Goal: Task Accomplishment & Management: Manage account settings

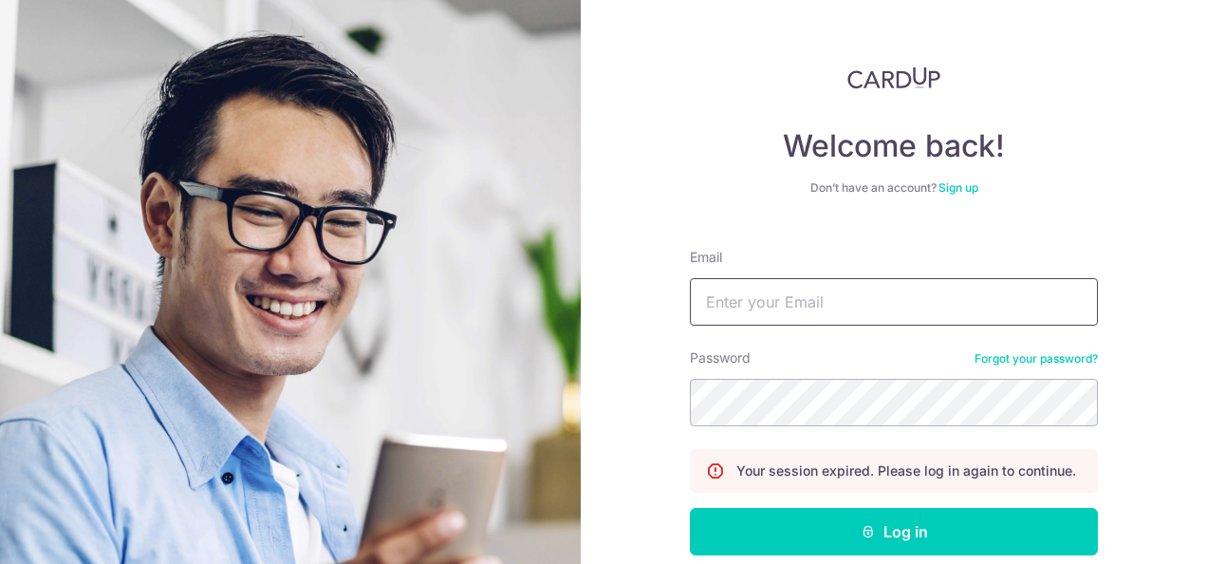
click at [769, 309] on input "Email" at bounding box center [894, 301] width 408 height 47
type input "[EMAIL_ADDRESS][DOMAIN_NAME]"
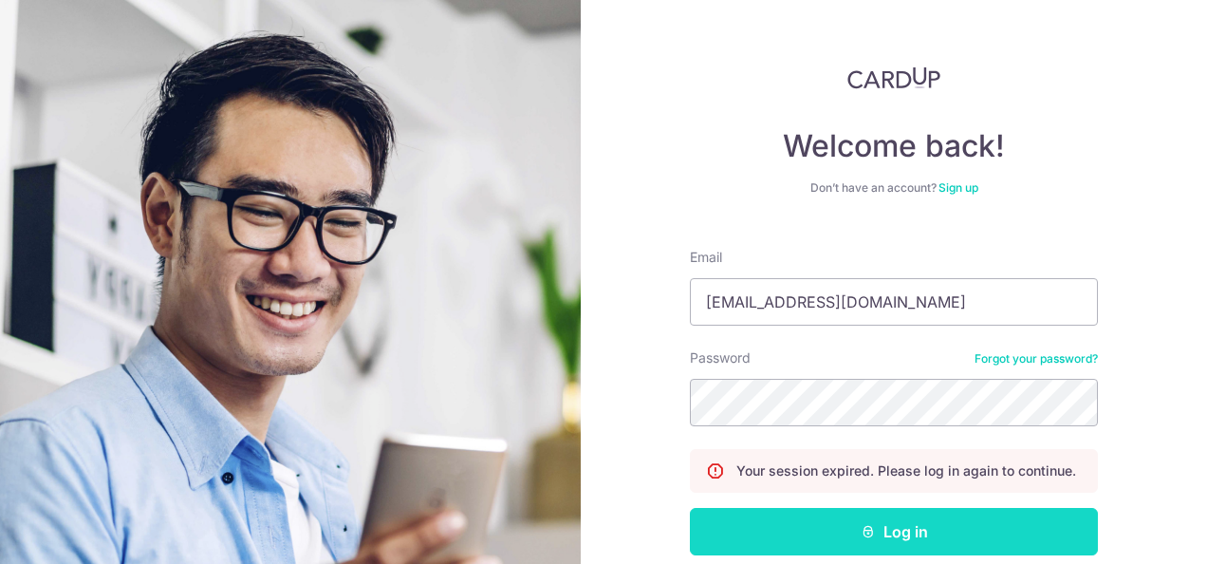
click at [784, 538] on button "Log in" at bounding box center [894, 531] width 408 height 47
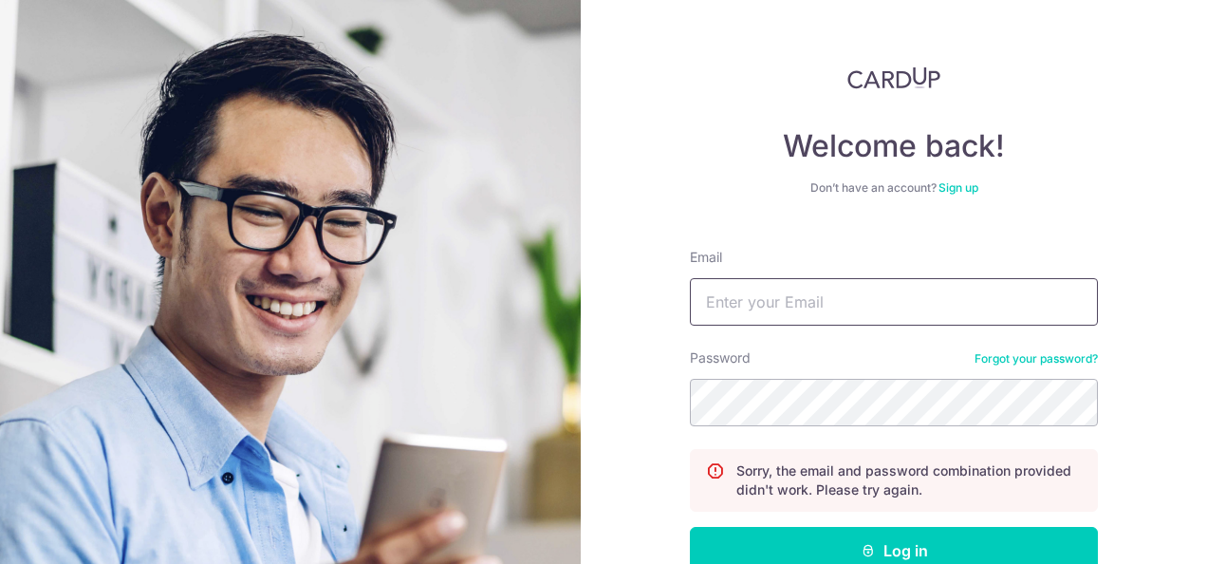
click at [769, 304] on input "Email" at bounding box center [894, 301] width 408 height 47
type input "mayann86@gmail.com"
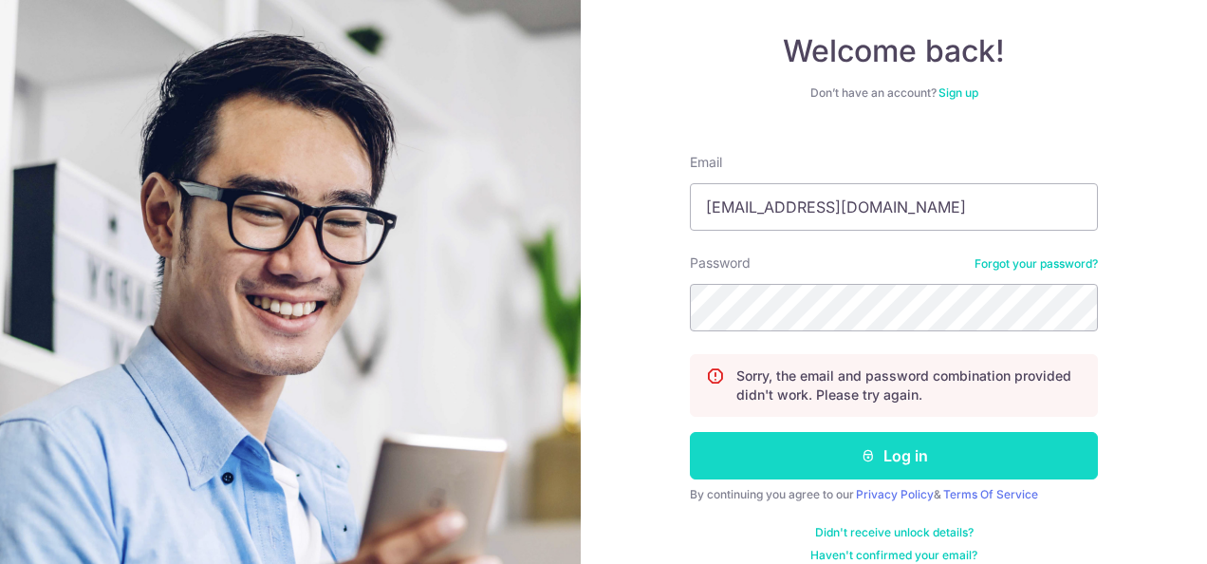
click at [873, 446] on button "Log in" at bounding box center [894, 455] width 408 height 47
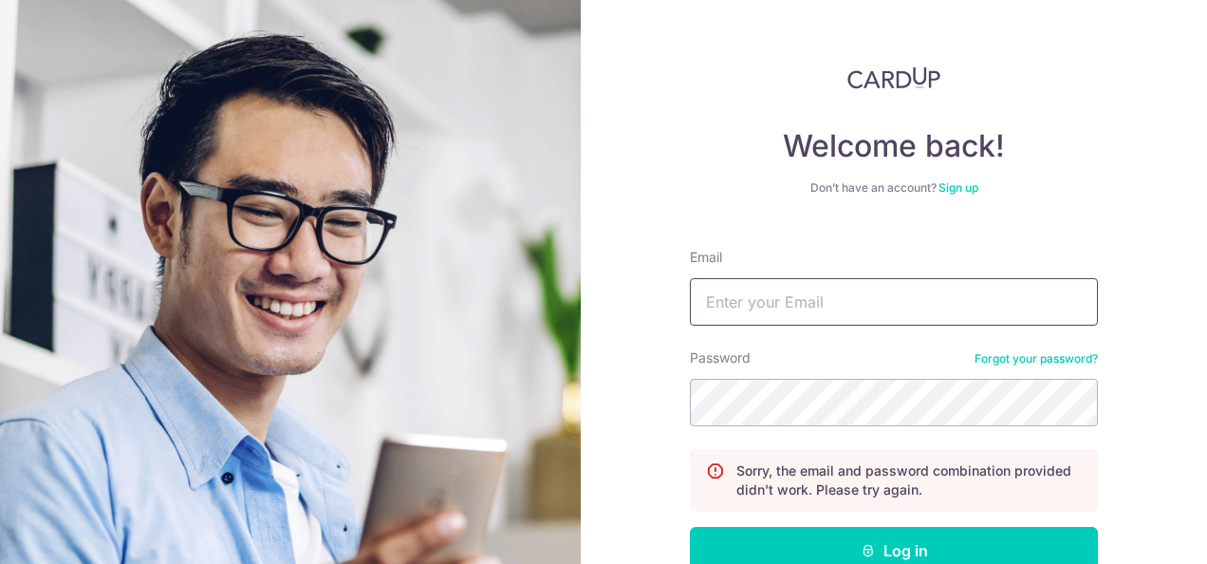
drag, startPoint x: 820, startPoint y: 294, endPoint x: 809, endPoint y: 298, distance: 11.1
click at [820, 296] on input "Email" at bounding box center [894, 301] width 408 height 47
type input "[EMAIL_ADDRESS][DOMAIN_NAME]"
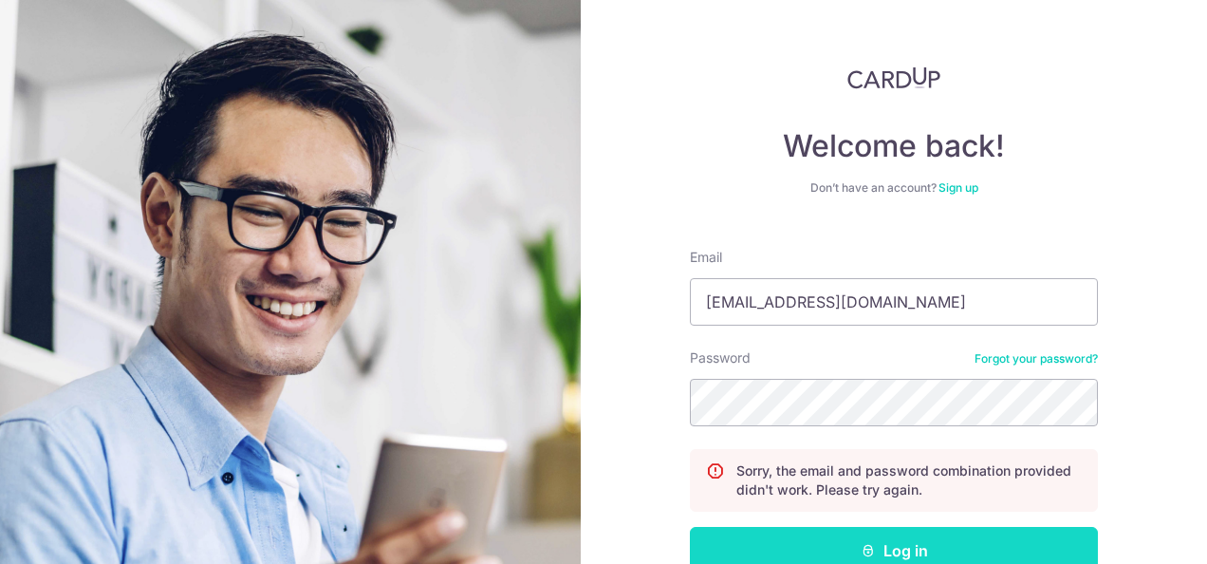
click at [848, 542] on button "Log in" at bounding box center [894, 550] width 408 height 47
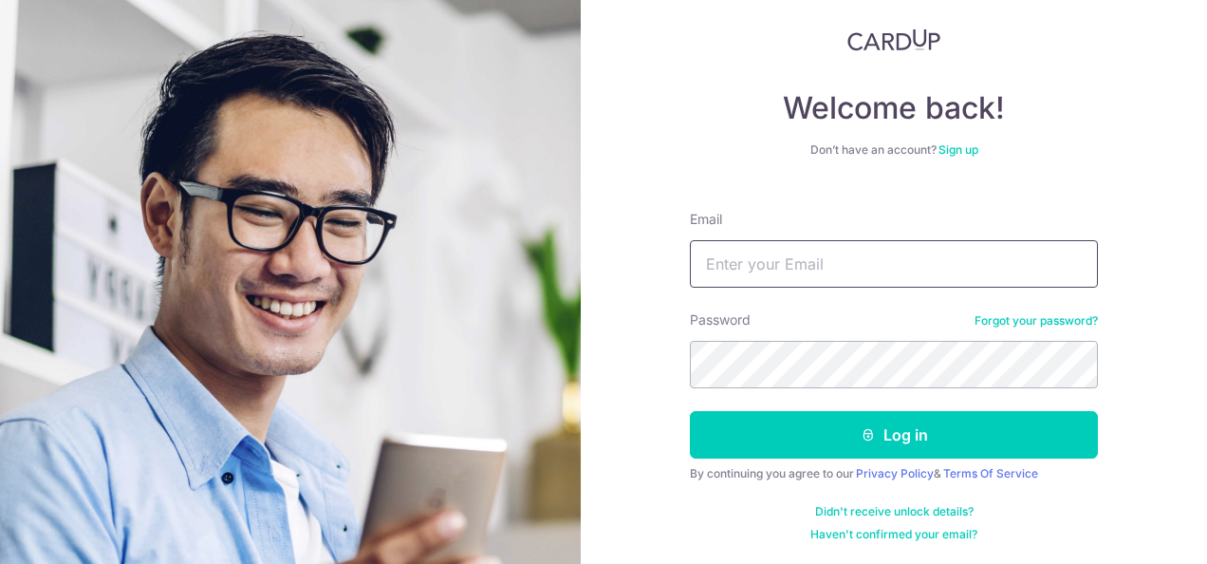
click at [785, 266] on input "Email" at bounding box center [894, 263] width 408 height 47
type input "[EMAIL_ADDRESS][DOMAIN_NAME]"
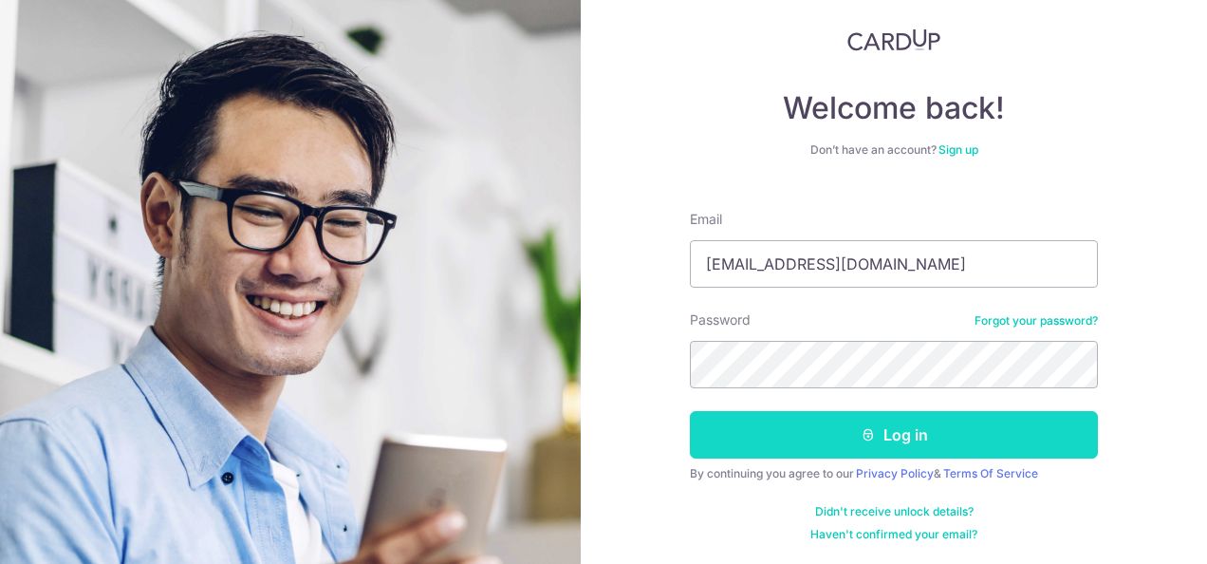
click at [836, 435] on button "Log in" at bounding box center [894, 434] width 408 height 47
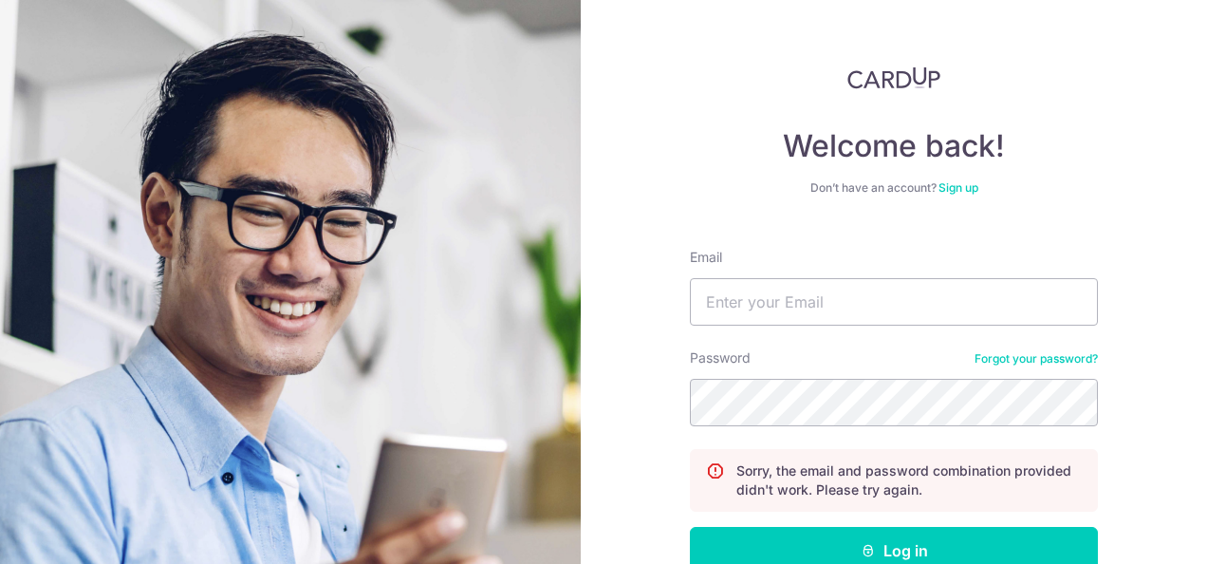
scroll to position [116, 0]
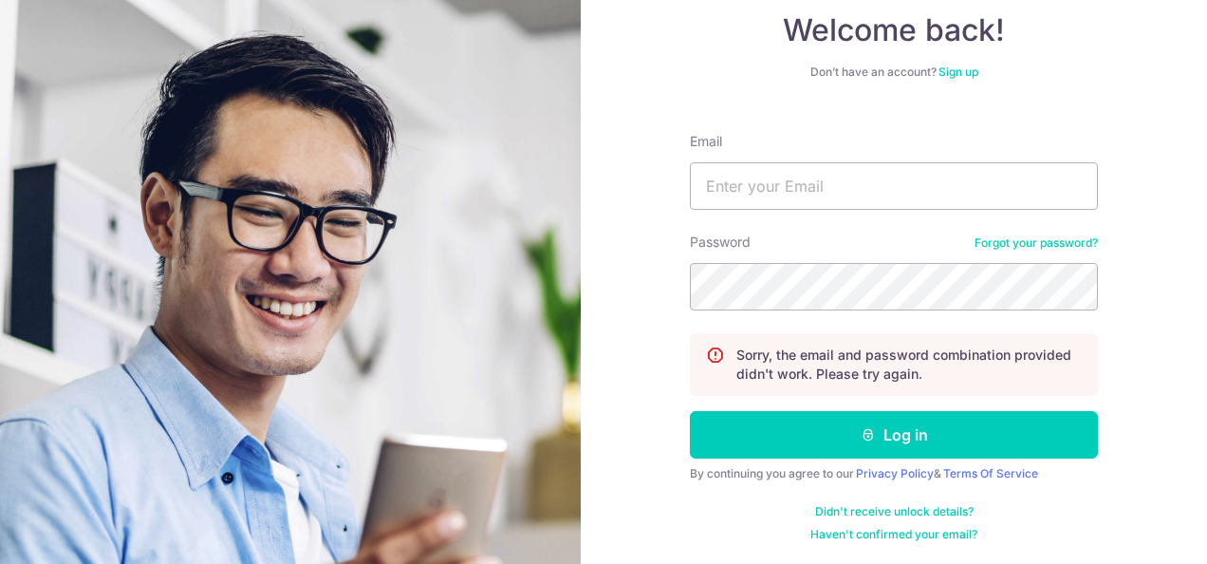
click at [1034, 239] on link "Forgot your password?" at bounding box center [1035, 242] width 123 height 15
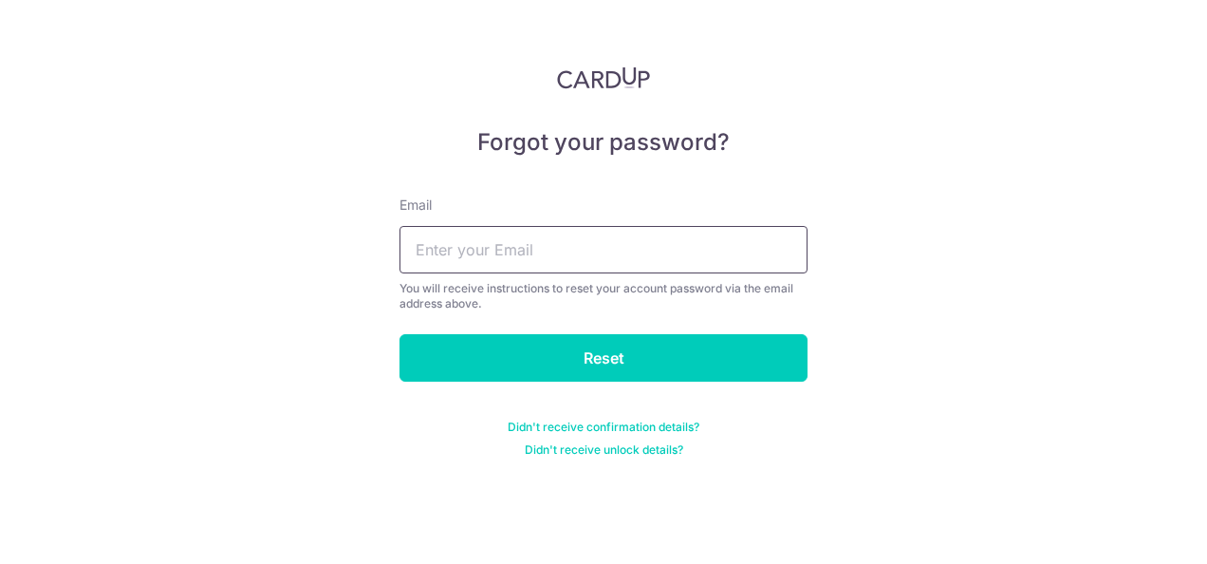
click at [512, 263] on input "text" at bounding box center [603, 249] width 408 height 47
type input "[EMAIL_ADDRESS][DOMAIN_NAME]"
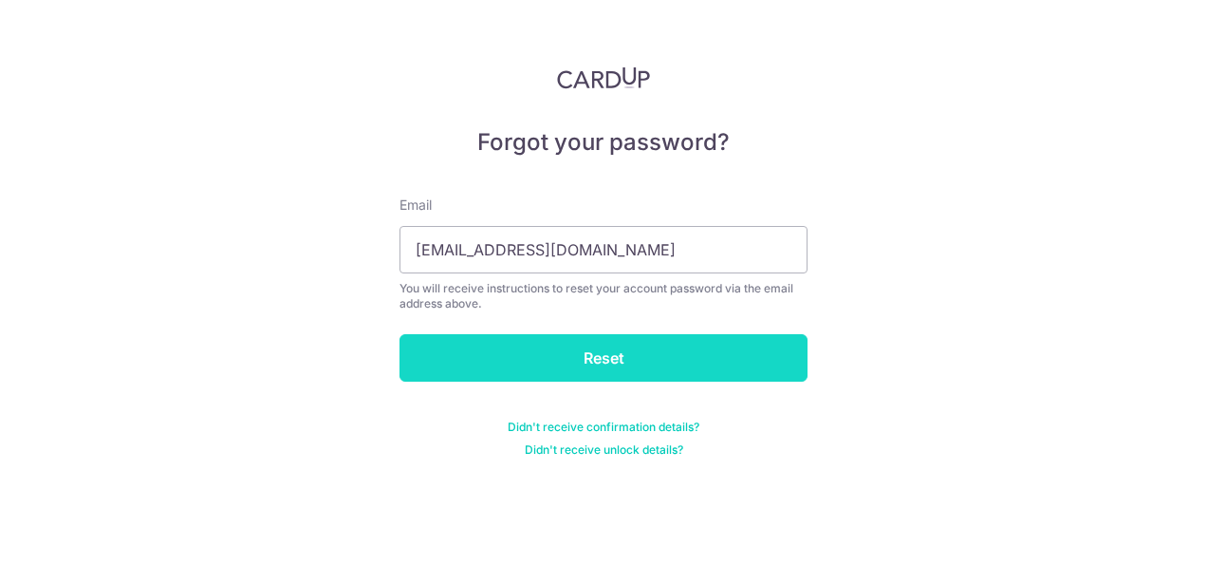
click at [452, 361] on input "Reset" at bounding box center [603, 357] width 408 height 47
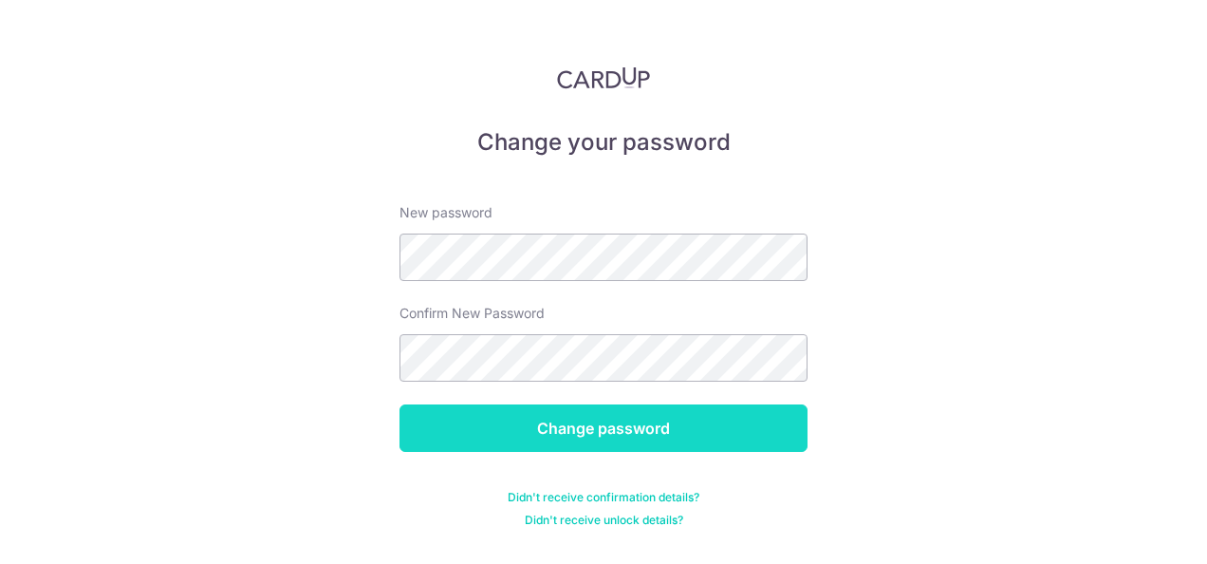
click at [541, 407] on input "Change password" at bounding box center [603, 427] width 408 height 47
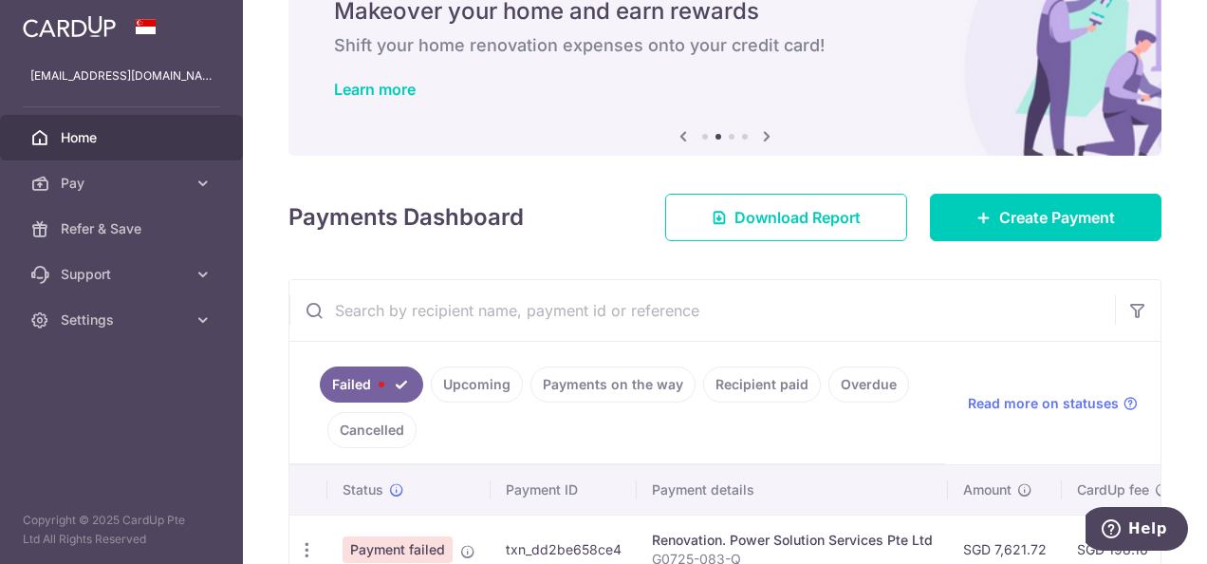
scroll to position [190, 0]
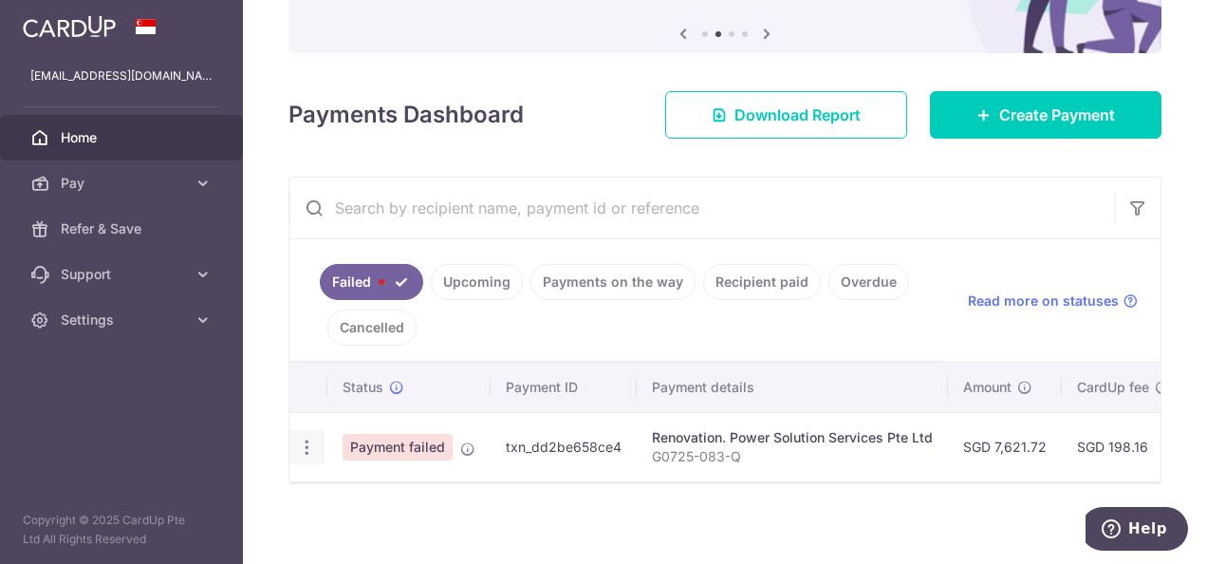
click at [306, 450] on icon "button" at bounding box center [307, 447] width 20 height 20
click at [389, 497] on span "Update payment" at bounding box center [407, 499] width 129 height 23
radio input "true"
type input "7,621.72"
type input "G0725-083-Q"
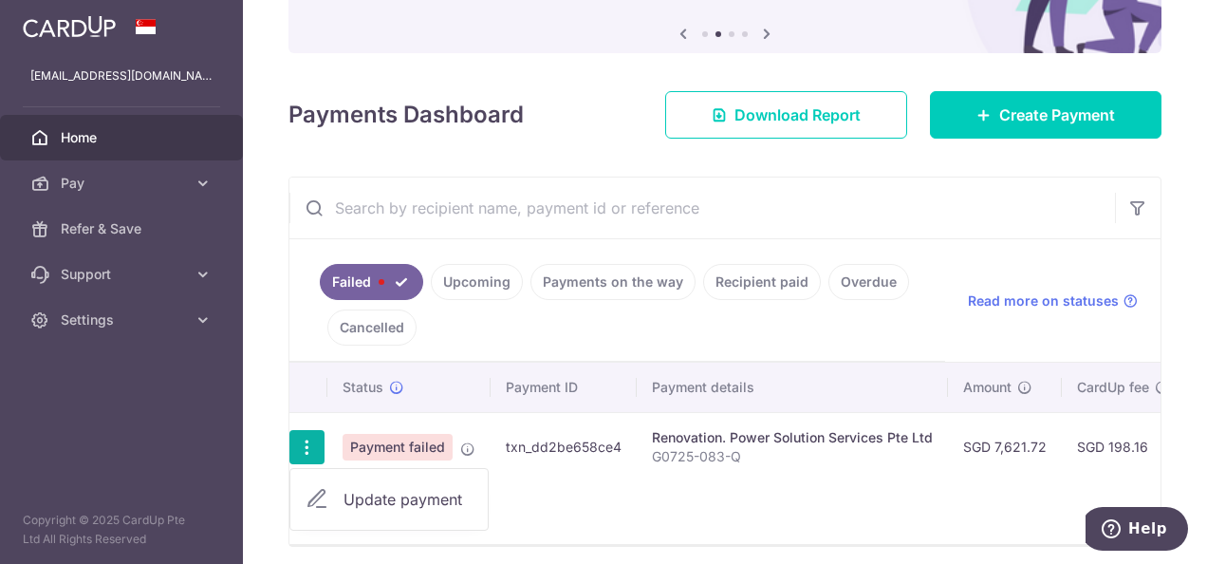
type input "80% of Electric works"
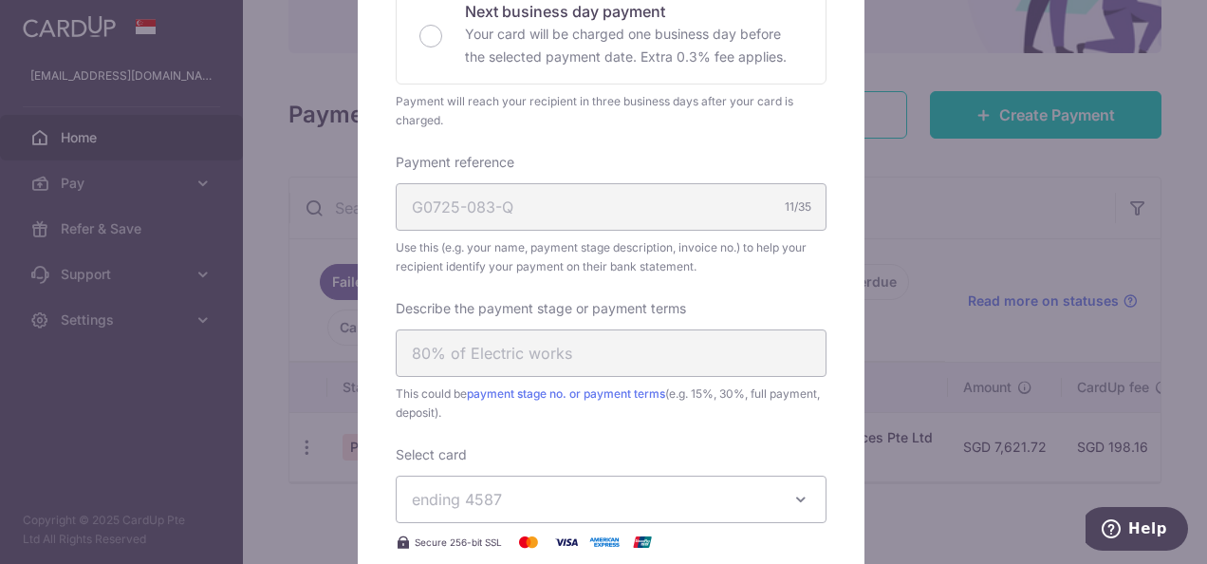
scroll to position [569, 0]
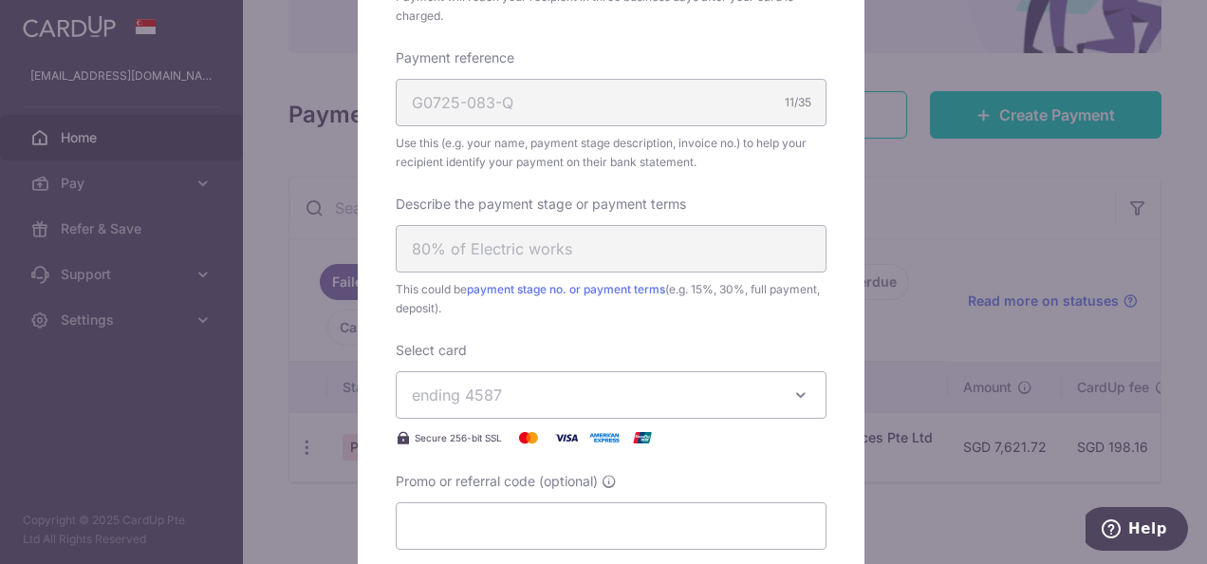
click at [677, 393] on span "ending 4587" at bounding box center [594, 394] width 364 height 23
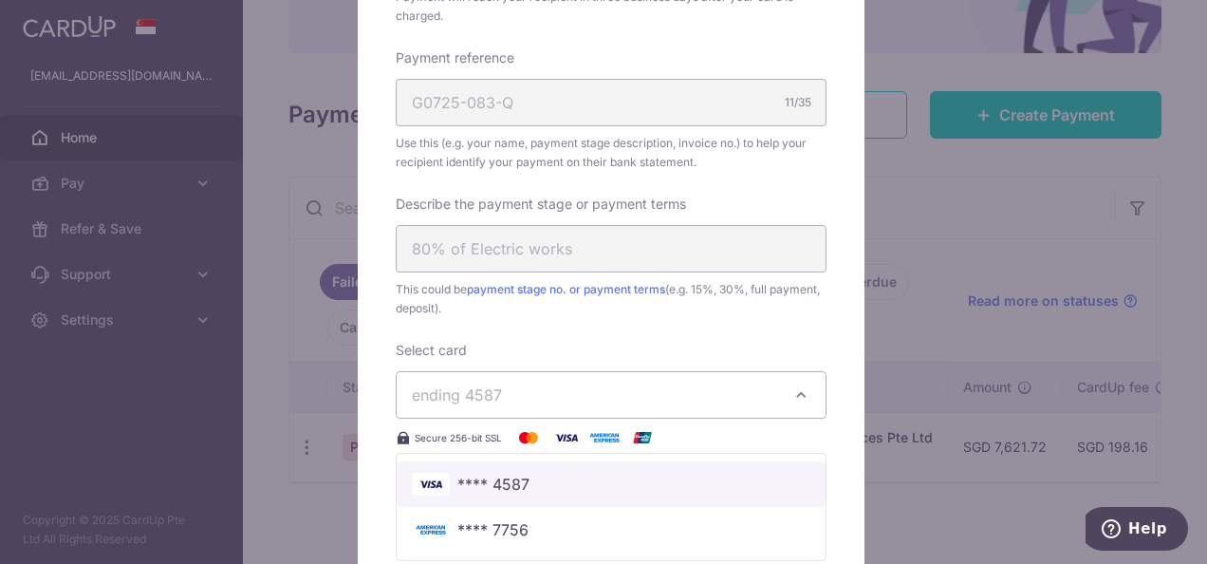
drag, startPoint x: 509, startPoint y: 483, endPoint x: 606, endPoint y: 452, distance: 102.6
click at [509, 483] on span "**** 4587" at bounding box center [493, 483] width 72 height 23
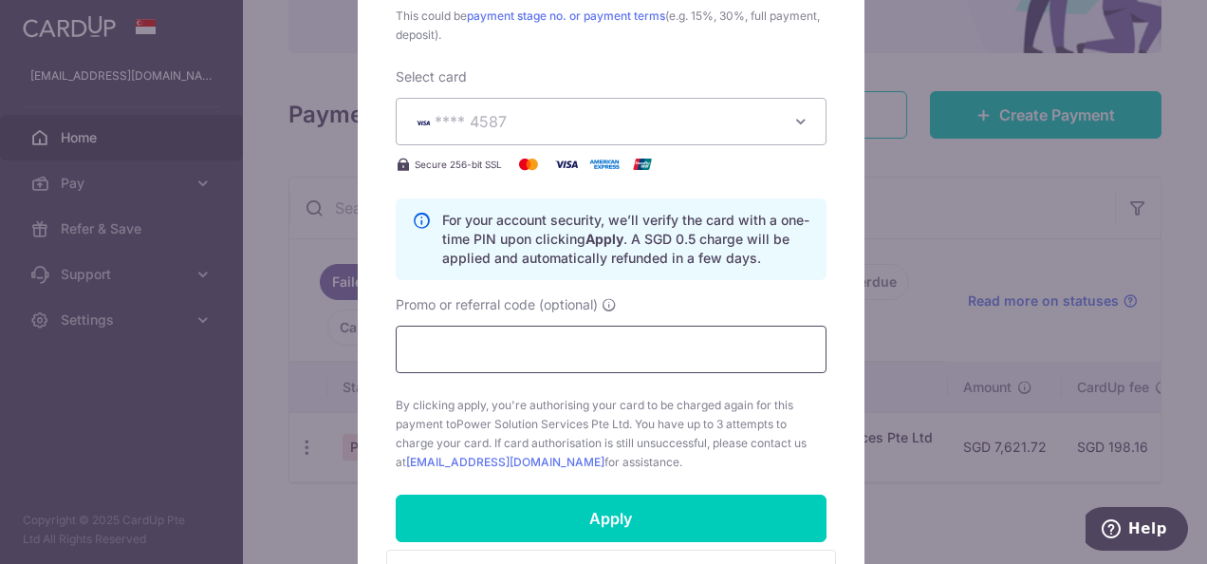
scroll to position [854, 0]
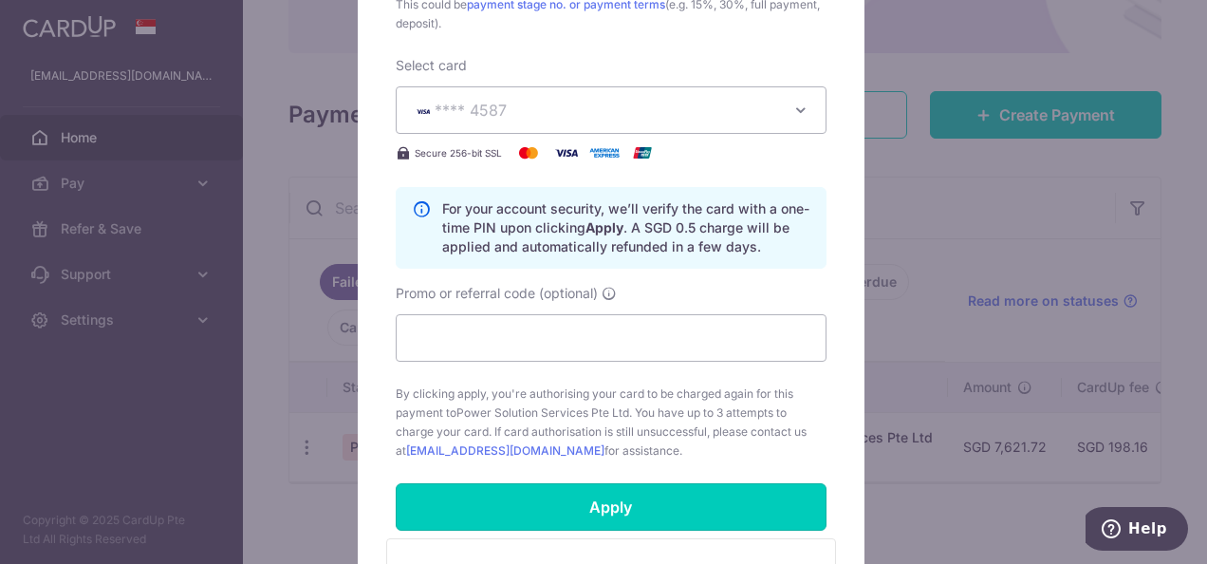
drag, startPoint x: 583, startPoint y: 509, endPoint x: 649, endPoint y: 490, distance: 68.2
click at [586, 509] on input "Apply" at bounding box center [611, 506] width 431 height 47
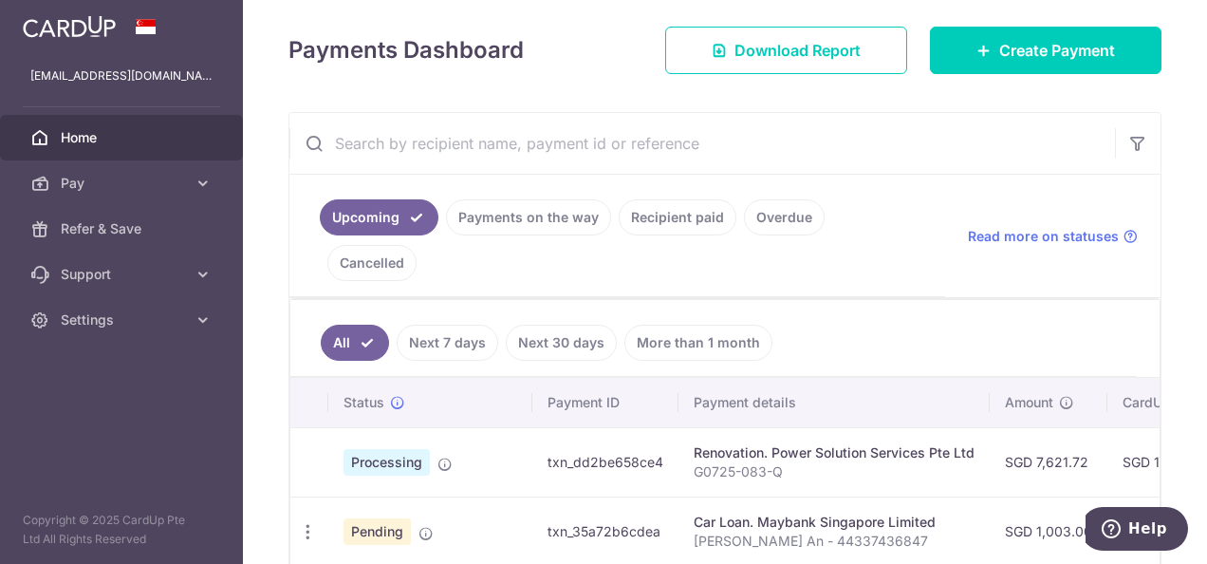
scroll to position [285, 0]
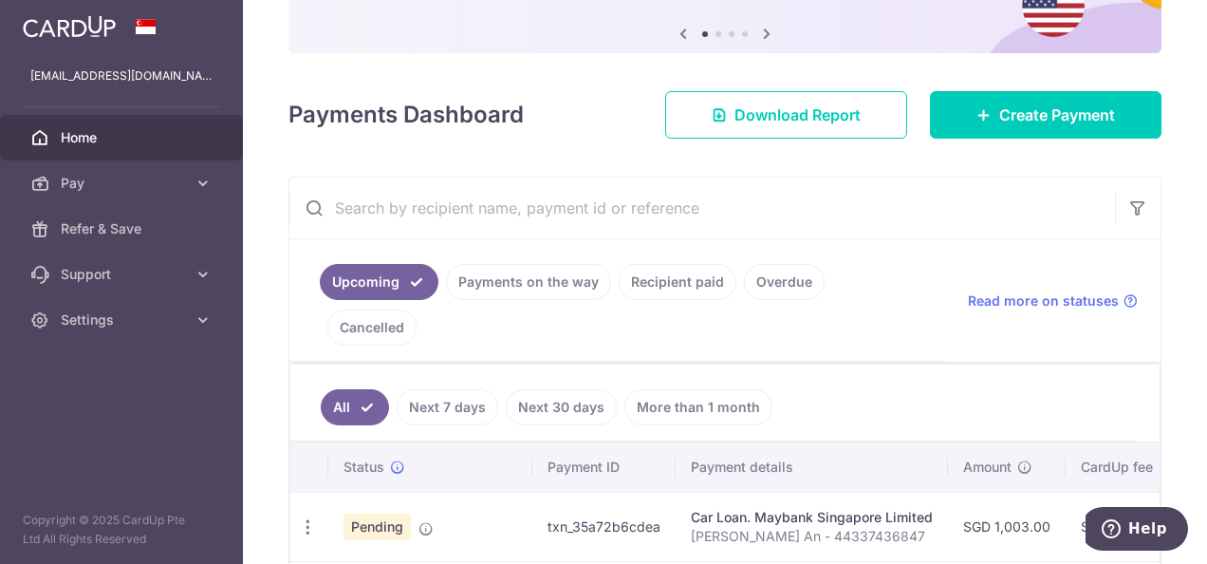
click at [528, 277] on link "Payments on the way" at bounding box center [528, 282] width 165 height 36
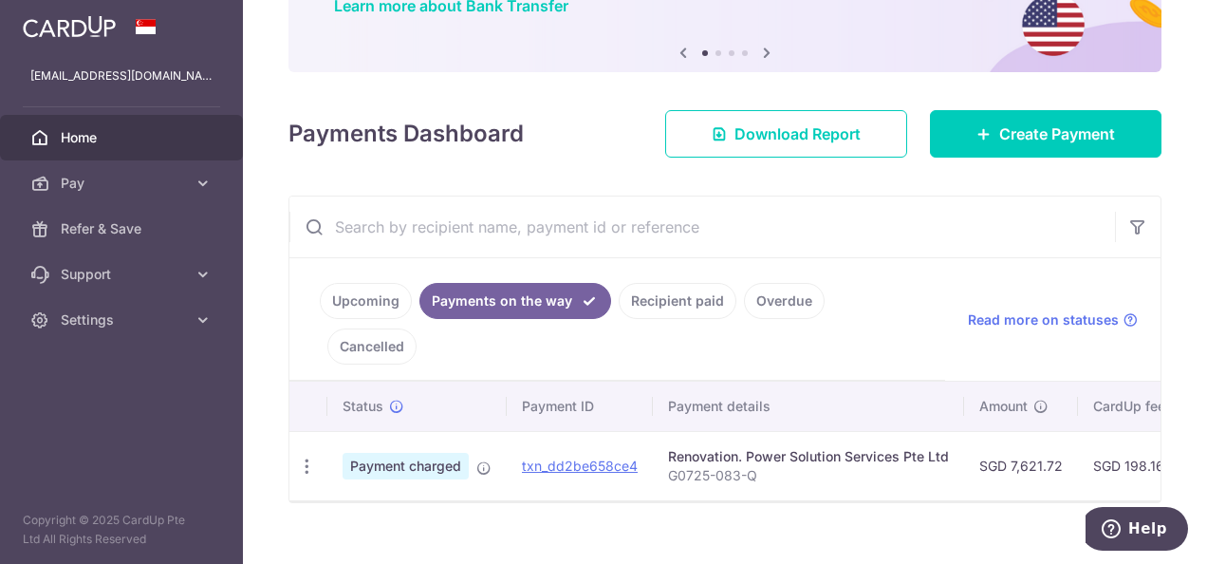
scroll to position [159, 0]
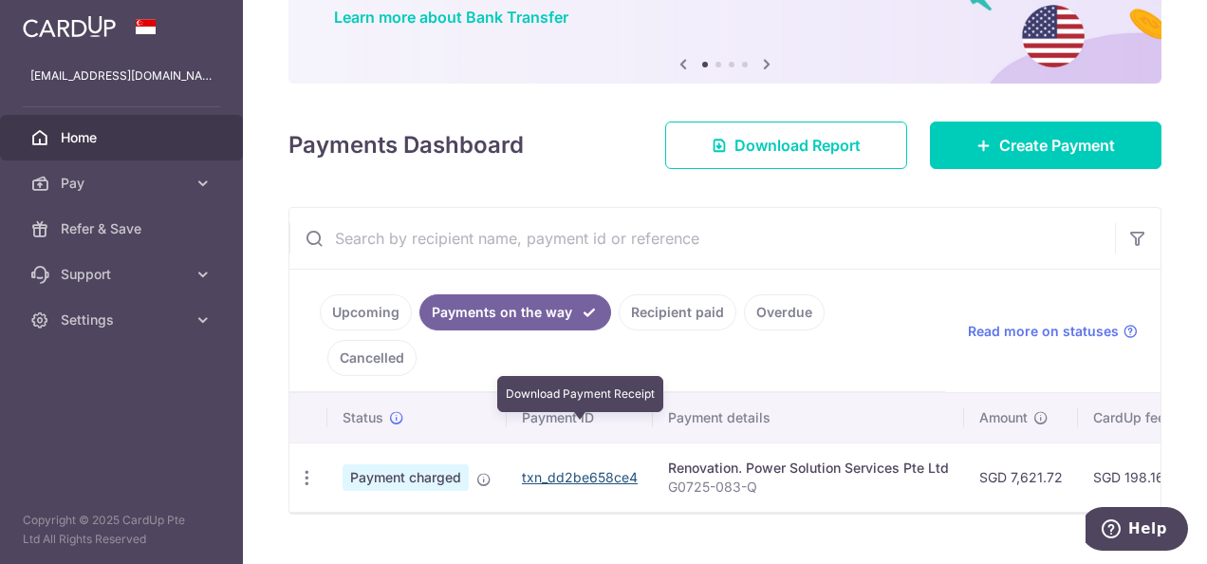
click at [565, 469] on link "txn_dd2be658ce4" at bounding box center [580, 477] width 116 height 16
